Goal: Ask a question: Seek information or help from site administrators or community

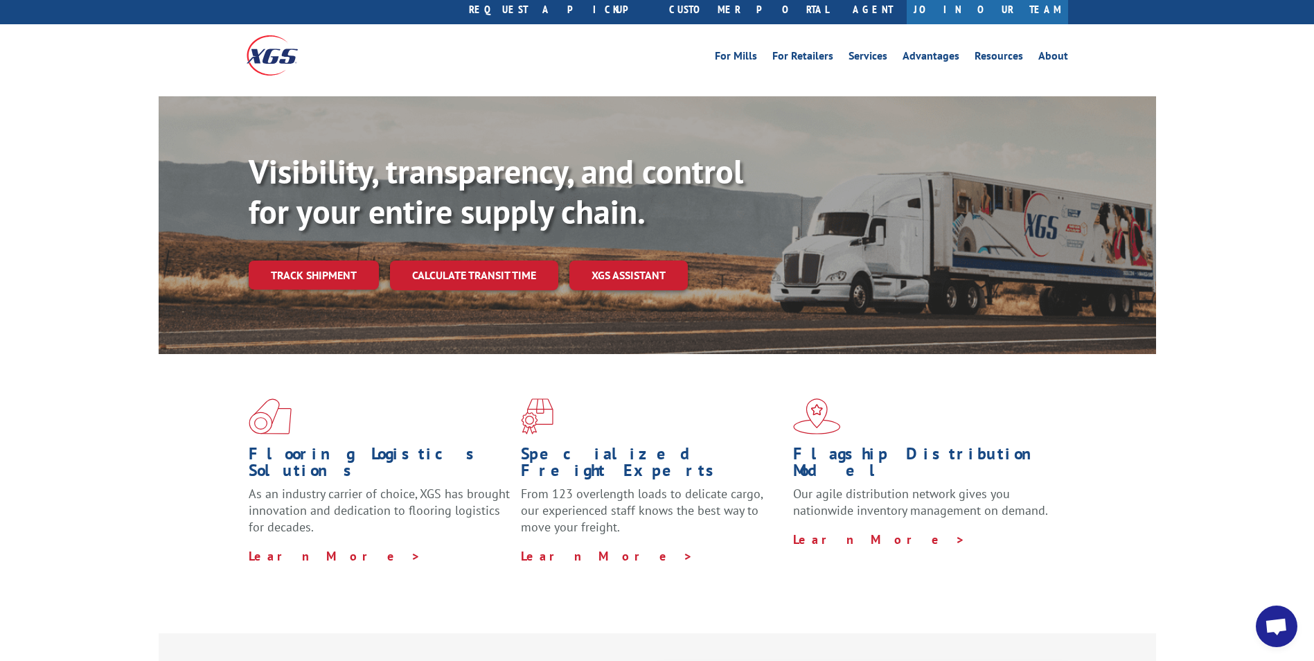
scroll to position [69, 0]
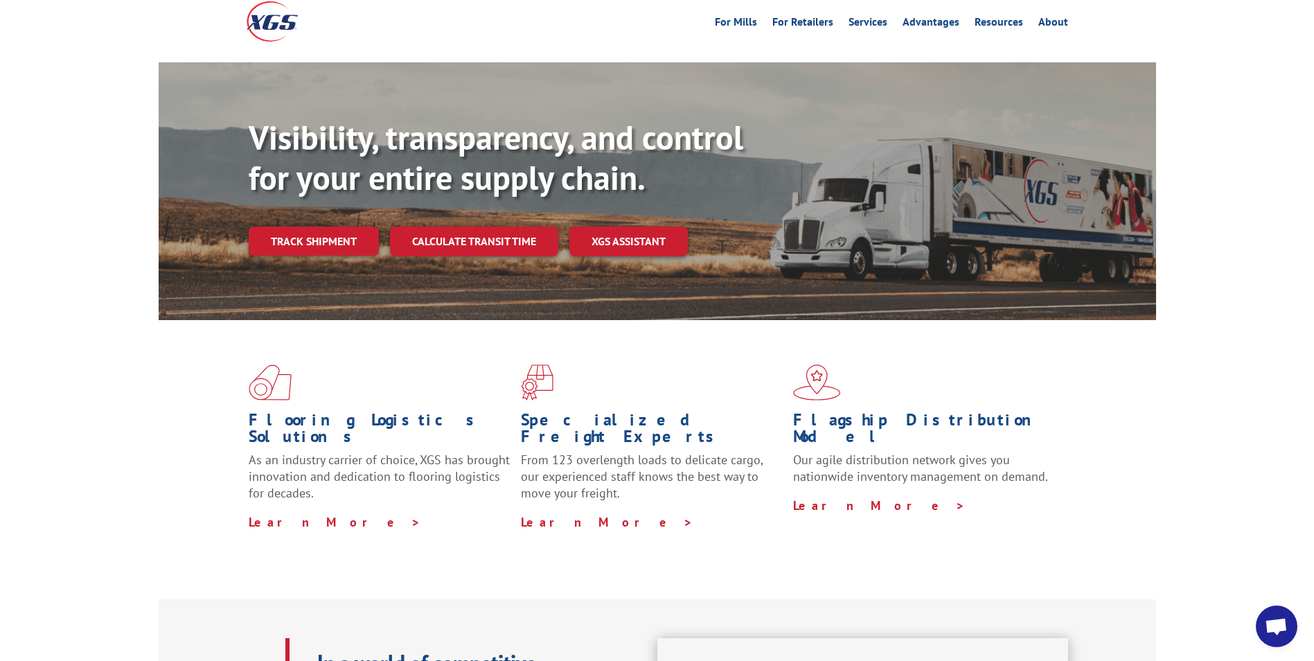
click at [1279, 629] on span "Open chat" at bounding box center [1276, 627] width 23 height 19
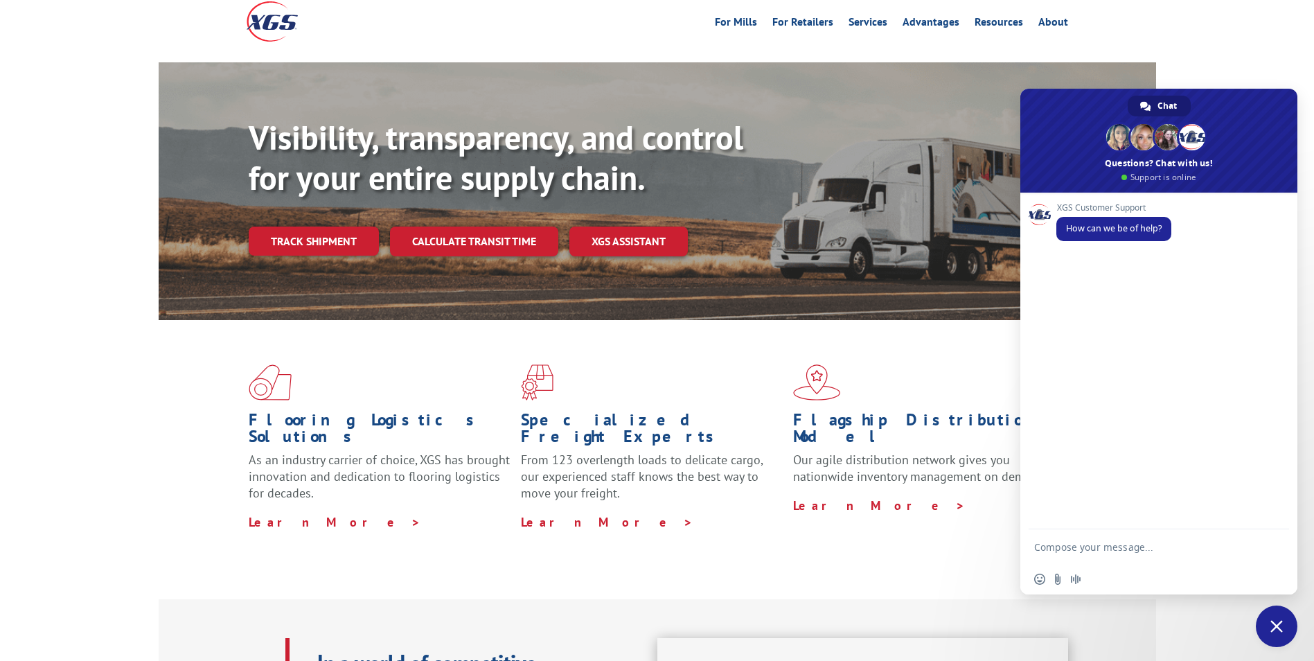
click at [1179, 548] on textarea "Compose your message..." at bounding box center [1145, 546] width 222 height 35
type textarea "g"
paste textarea "Zenni Optical"
click at [1128, 549] on textarea "Hello, i am looking for a eta for a pick up at Zenni Optical" at bounding box center [1145, 540] width 222 height 47
paste textarea "Novato"
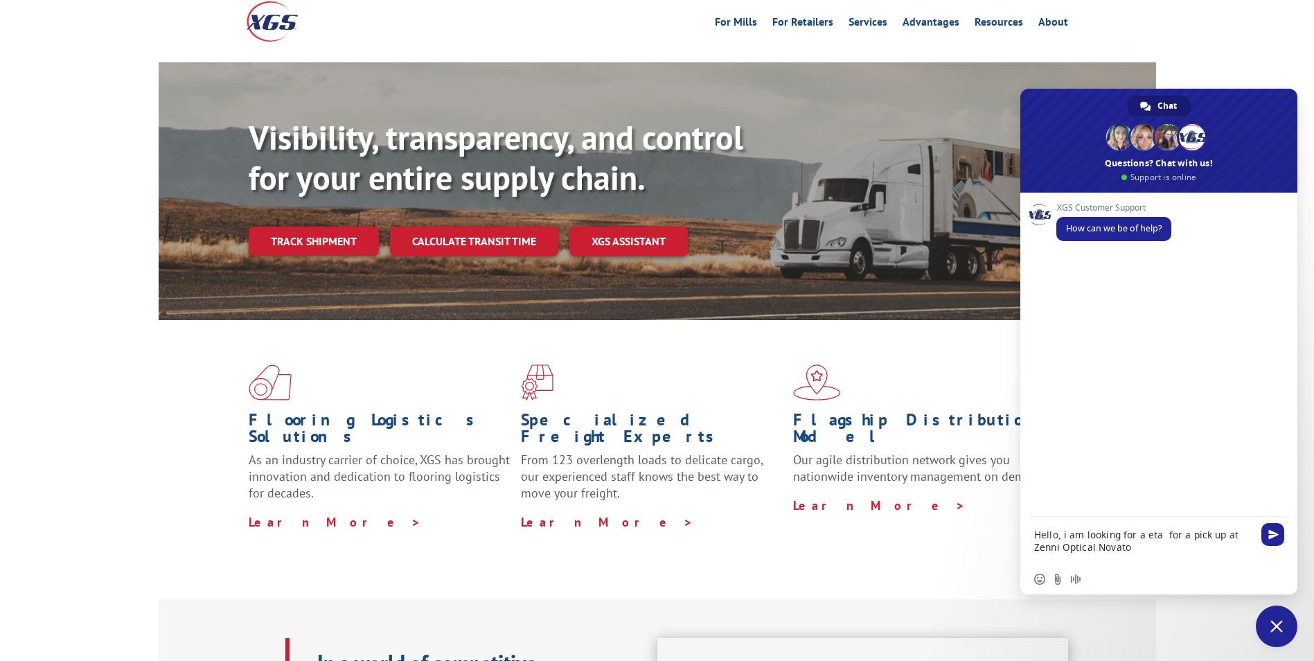
click at [1095, 549] on textarea "Hello, i am looking for a eta for a pick up at Zenni Optical Novato" at bounding box center [1145, 540] width 222 height 47
click at [1174, 560] on textarea "Hello, i am looking for a eta for a pick up at Zenni Optical Novato" at bounding box center [1145, 540] width 222 height 47
click at [1092, 545] on textarea "Hello, i am looking for a eta for a pick up at Zenni Optical Novato" at bounding box center [1145, 540] width 222 height 47
type textarea "Hello, i am looking for a eta for a pick up at Zenni Optical in [GEOGRAPHIC_DAT…"
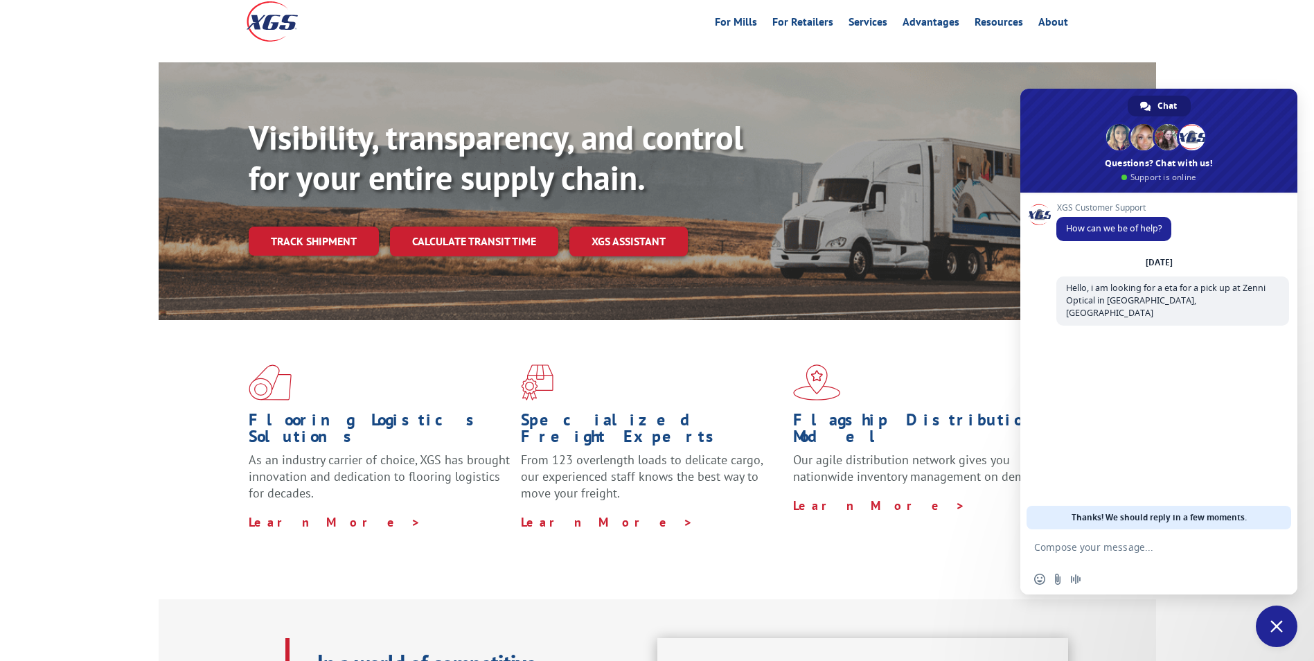
click at [1107, 542] on textarea "Compose your message..." at bounding box center [1145, 546] width 222 height 35
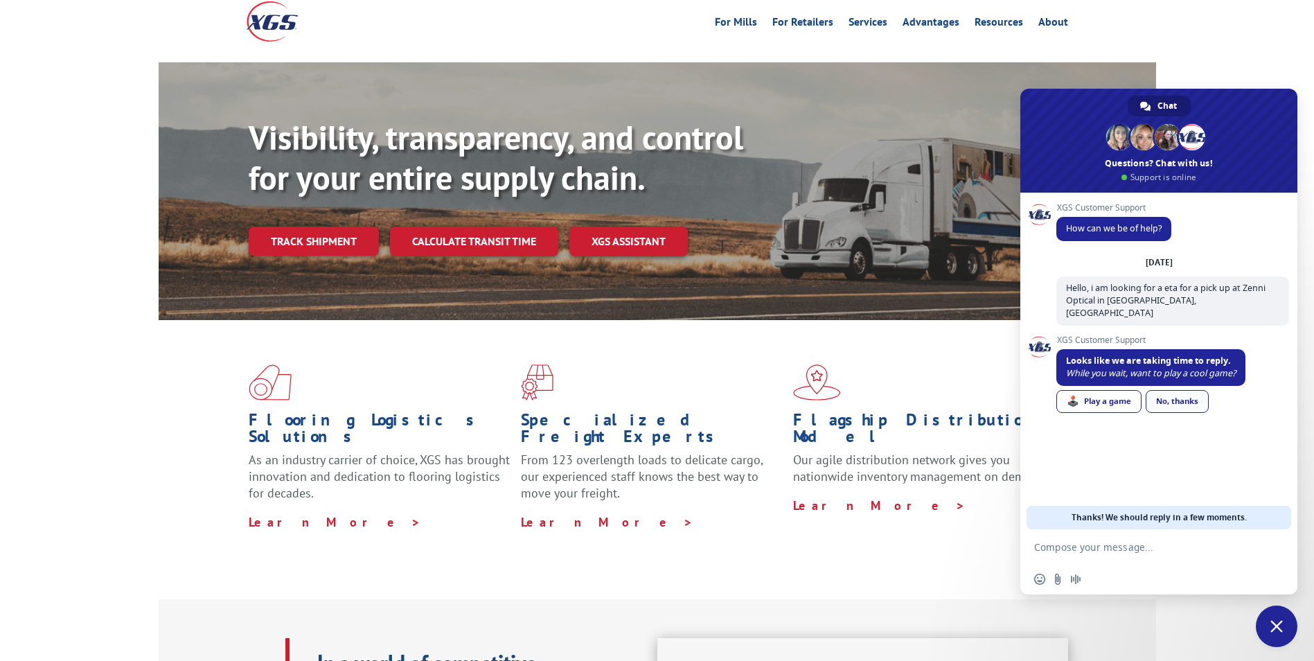
click at [1189, 390] on link "No, thanks" at bounding box center [1177, 401] width 63 height 23
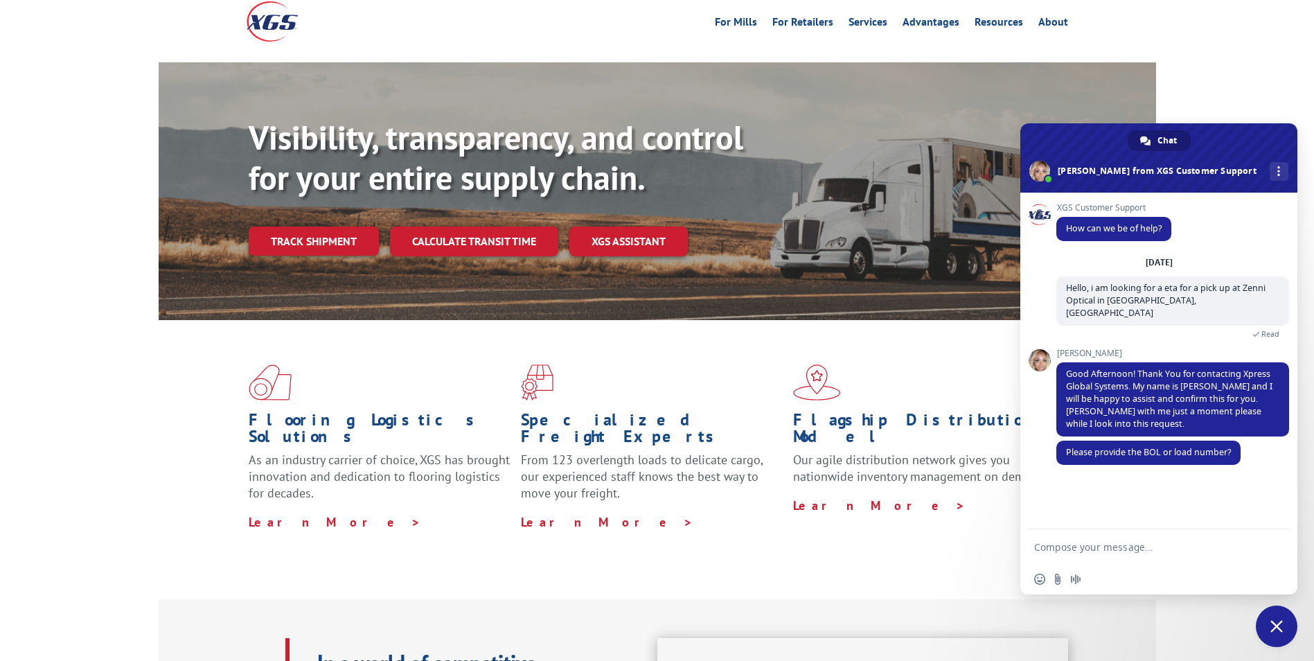
click at [1114, 546] on textarea "Compose your message..." at bounding box center [1145, 546] width 222 height 35
paste textarea "524733559"
type textarea "524733559"
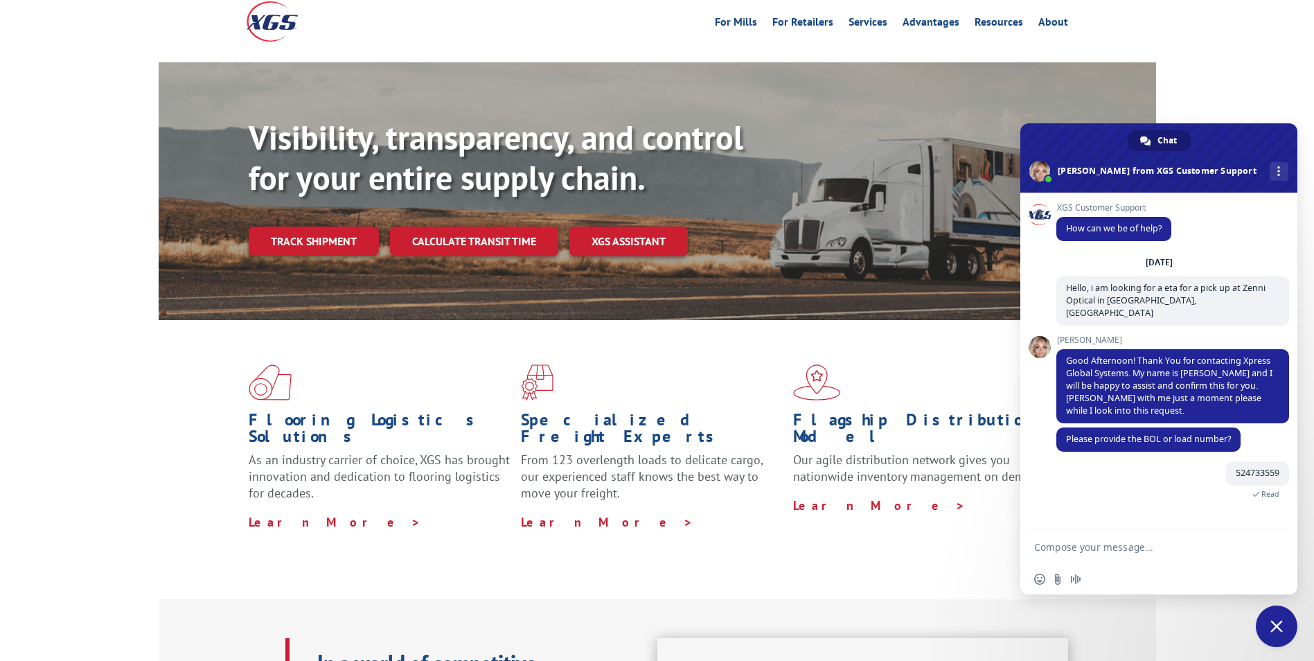
click at [1121, 548] on textarea "Compose your message..." at bounding box center [1145, 546] width 222 height 35
click at [1092, 524] on div "XGS Customer Support How can we be of help? [DATE] Hello, i am looking for a et…" at bounding box center [1158, 361] width 277 height 337
click at [1092, 532] on textarea "Compose your message..." at bounding box center [1145, 546] width 222 height 35
click at [1092, 542] on textarea "Compose your message..." at bounding box center [1145, 546] width 222 height 35
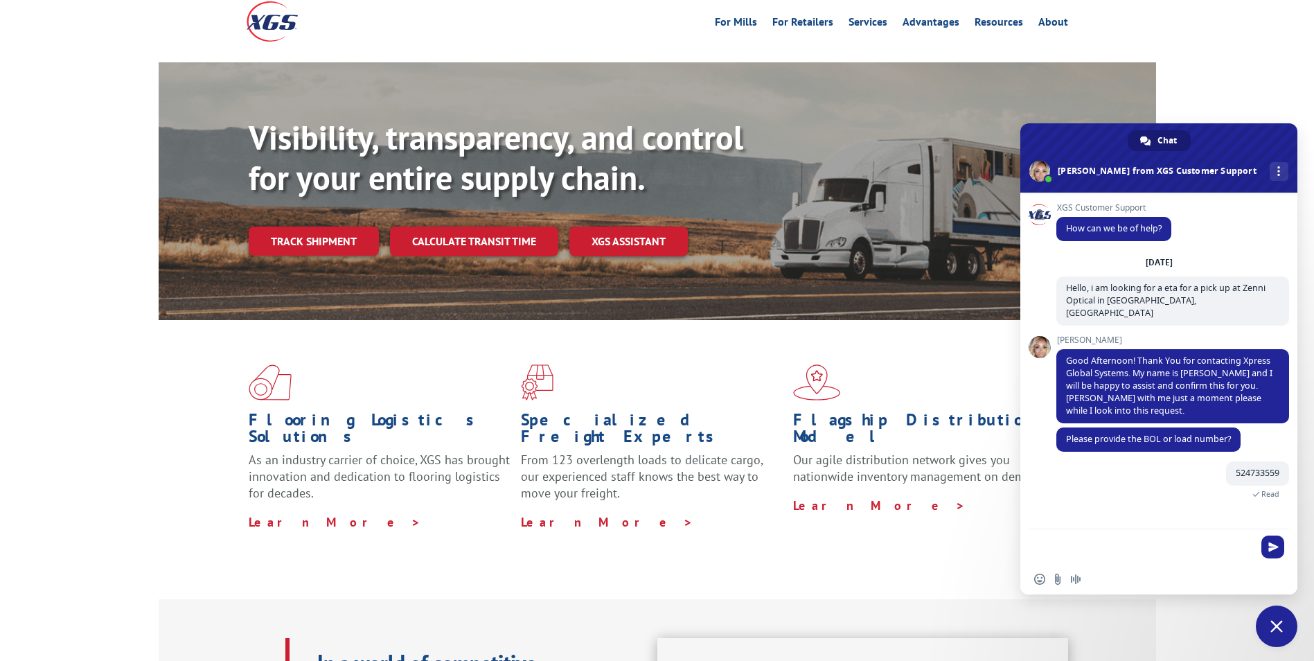
scroll to position [33, 0]
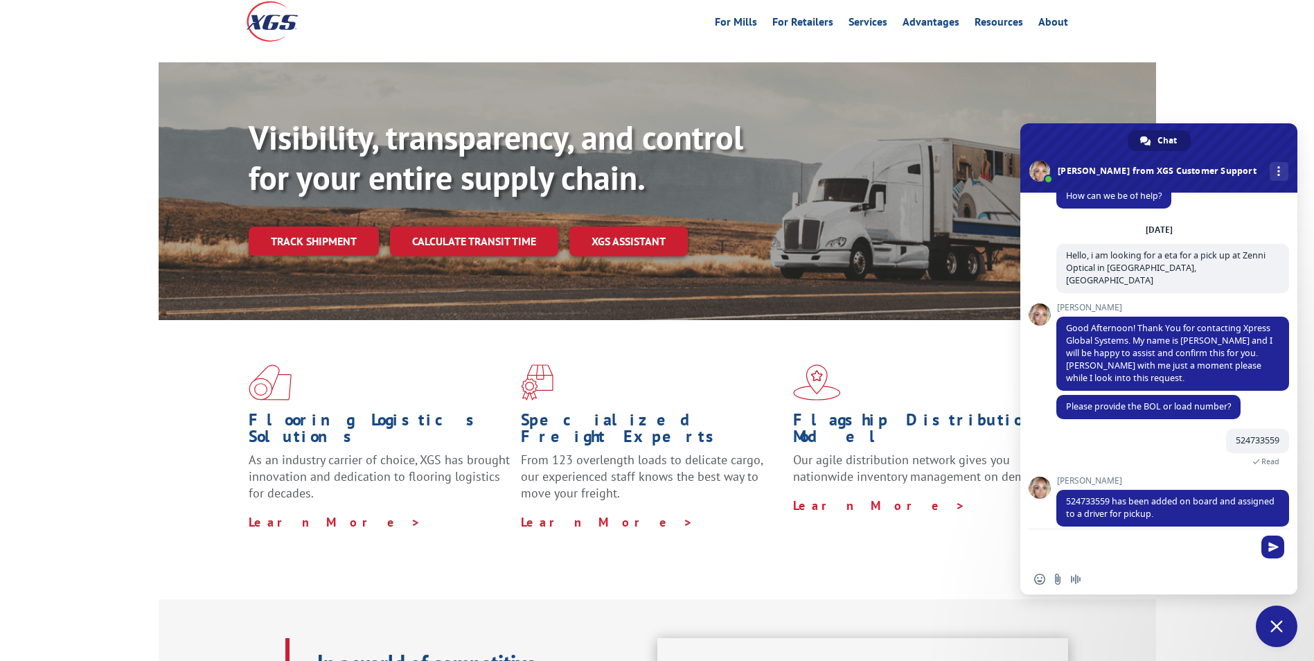
click at [1077, 542] on textarea "Compose your message..." at bounding box center [1145, 546] width 222 height 35
type textarea "Thank you, would a rough eta be available yet?"
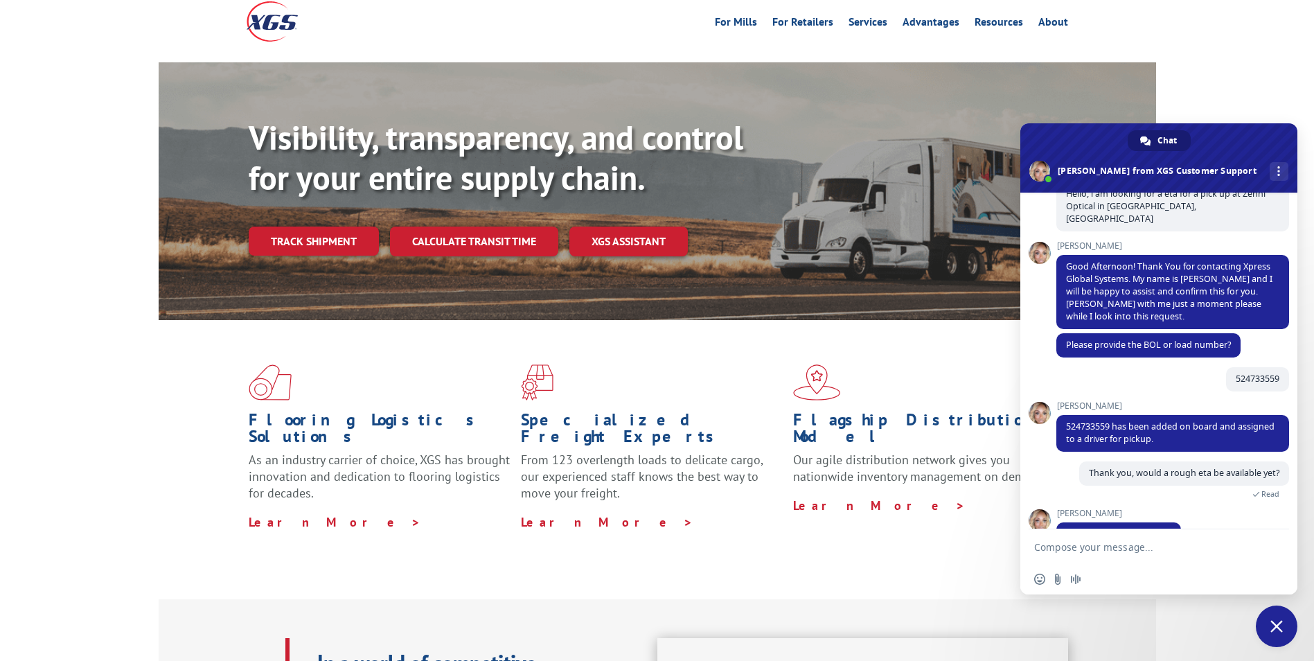
scroll to position [114, 0]
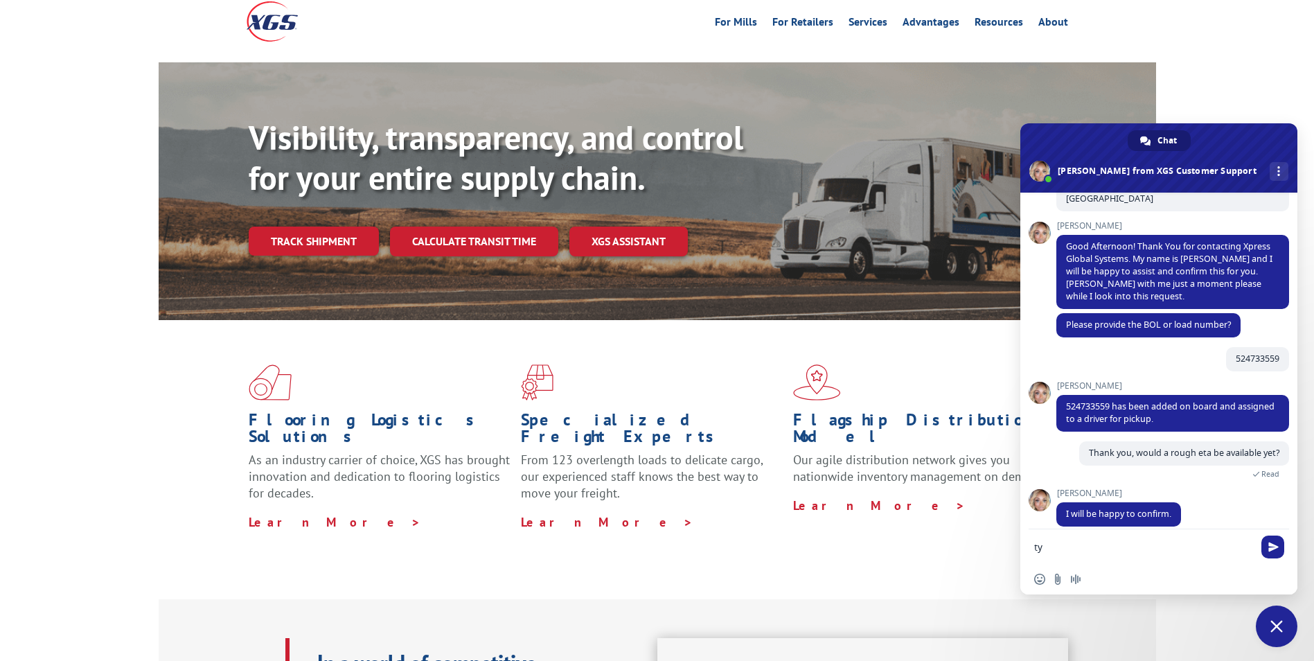
type textarea "ty!"
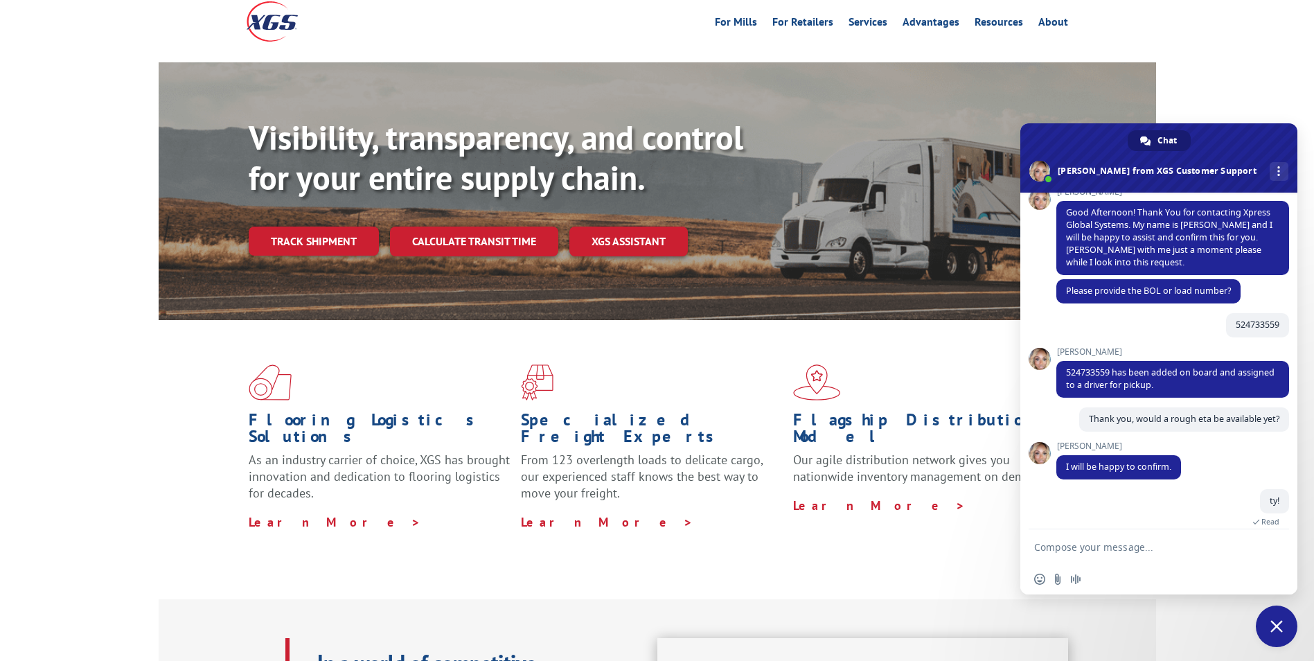
scroll to position [176, 0]
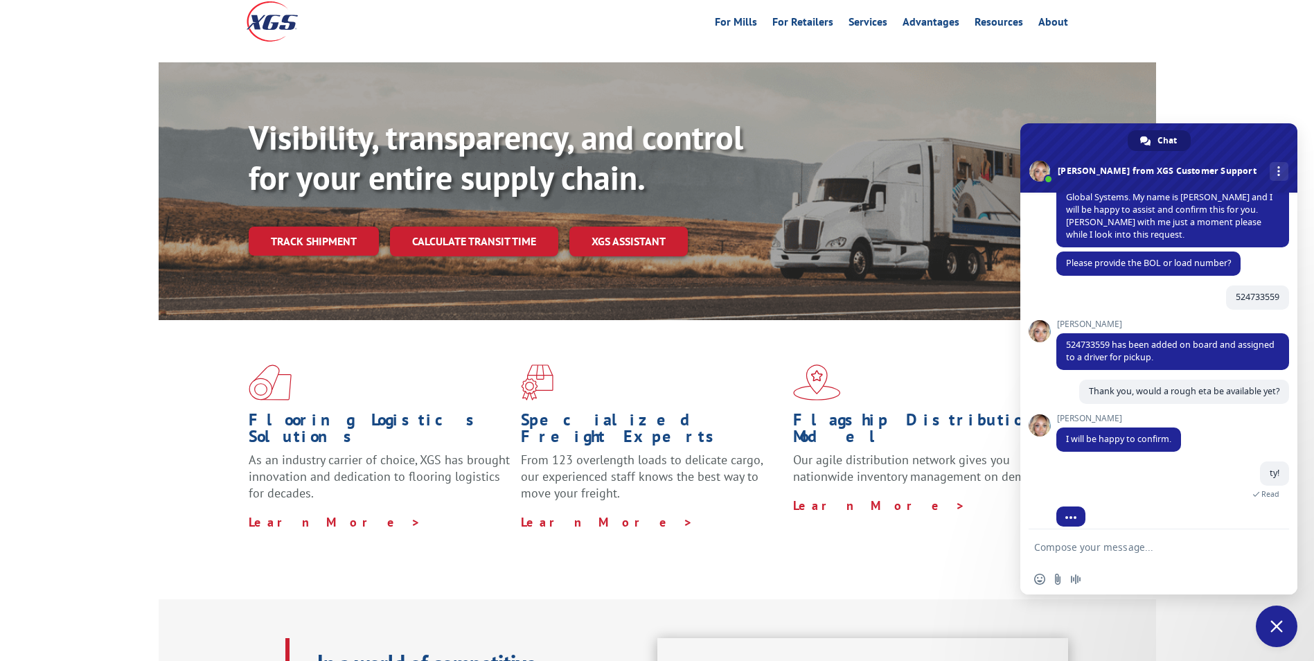
drag, startPoint x: 1137, startPoint y: 544, endPoint x: 1155, endPoint y: 542, distance: 17.4
click at [1137, 544] on textarea "Compose your message..." at bounding box center [1145, 546] width 222 height 35
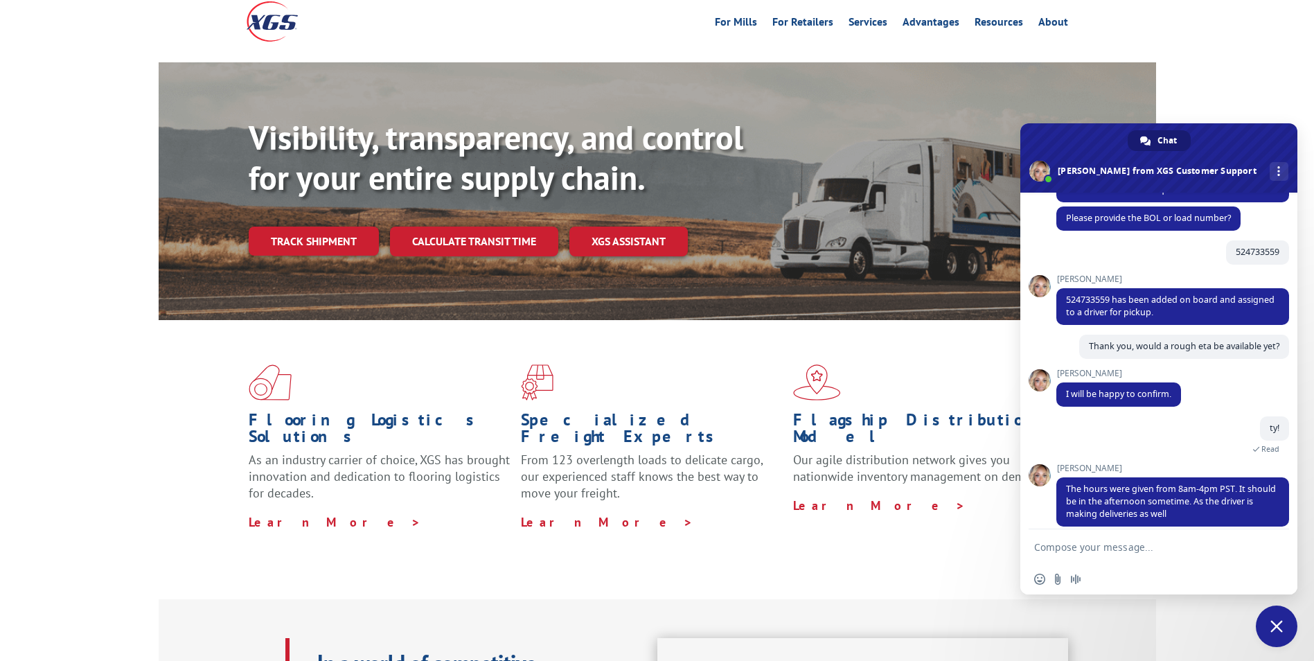
click at [1116, 542] on textarea "Compose your message..." at bounding box center [1145, 546] width 222 height 35
type textarea "understood, thank you for your help"
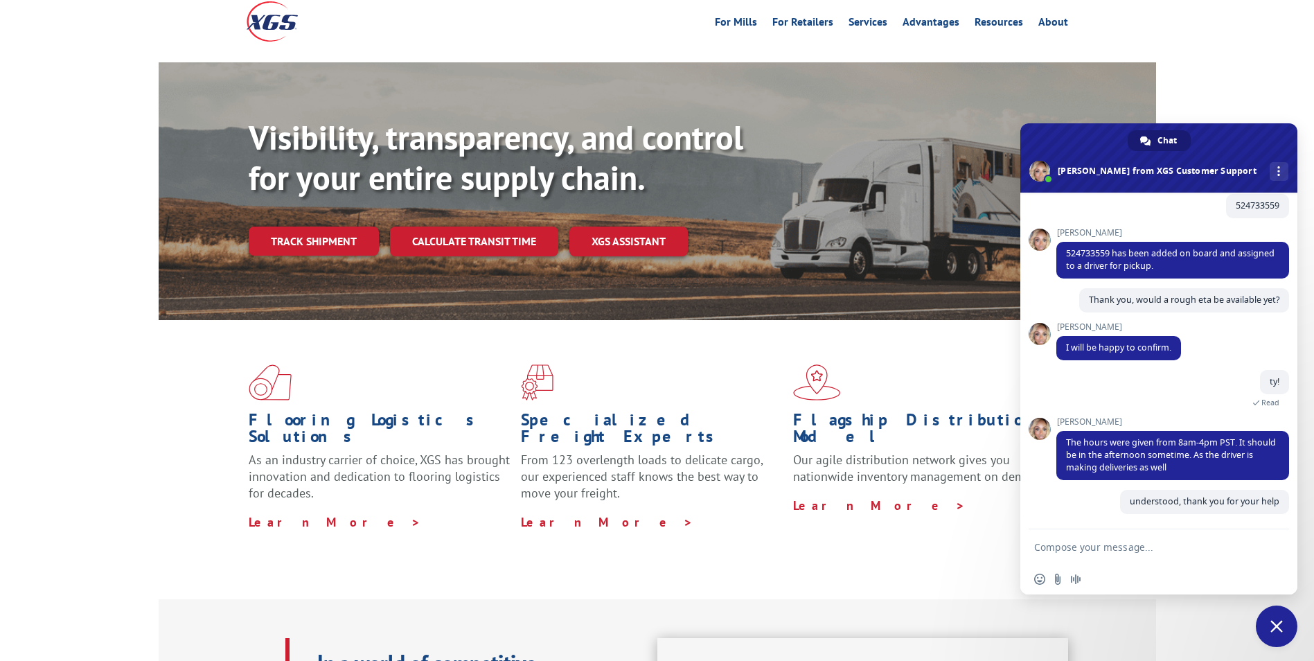
scroll to position [255, 0]
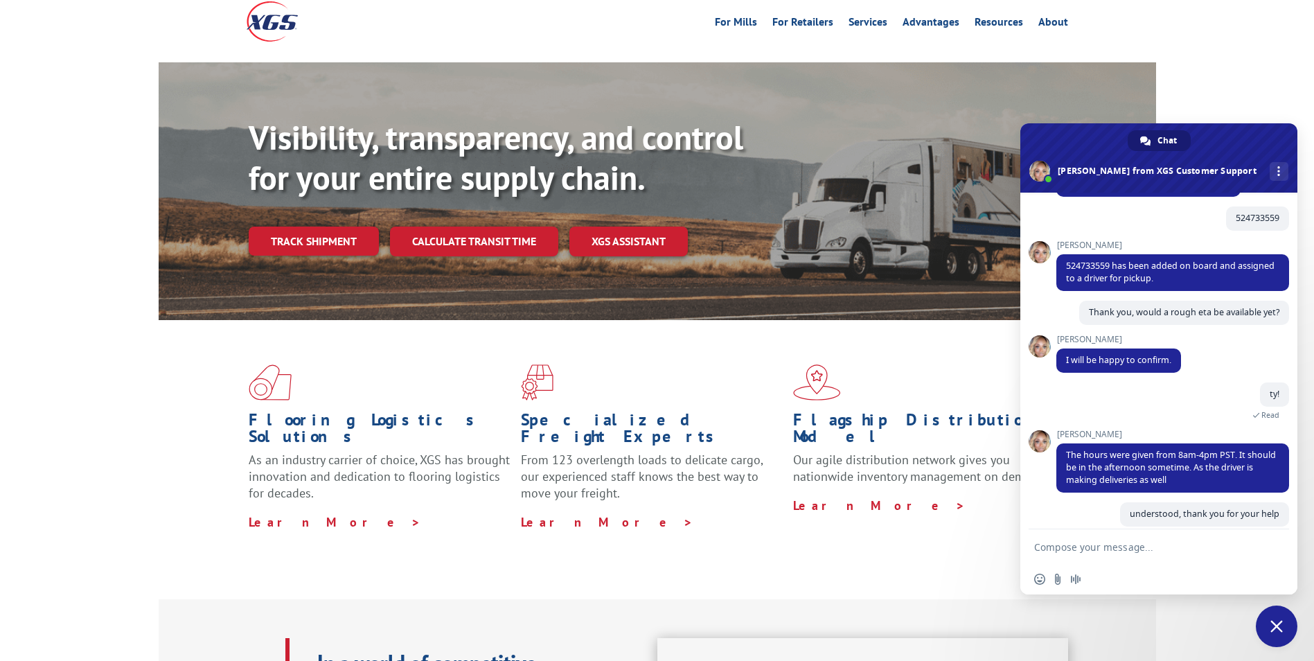
click at [1278, 621] on span "Close chat" at bounding box center [1276, 626] width 12 height 12
